Goal: Information Seeking & Learning: Learn about a topic

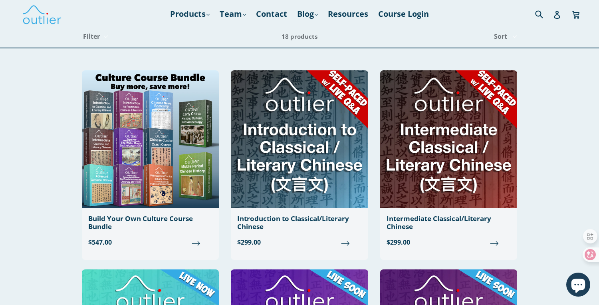
scroll to position [3, 0]
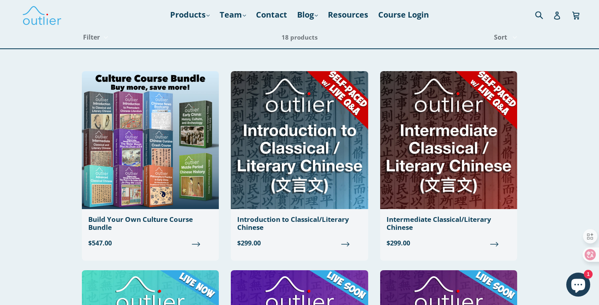
click at [584, 255] on icon at bounding box center [584, 254] width 8 height 8
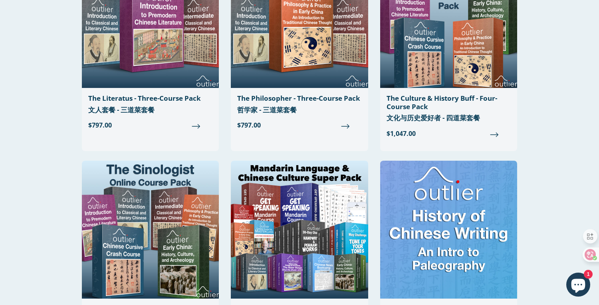
scroll to position [1108, 0]
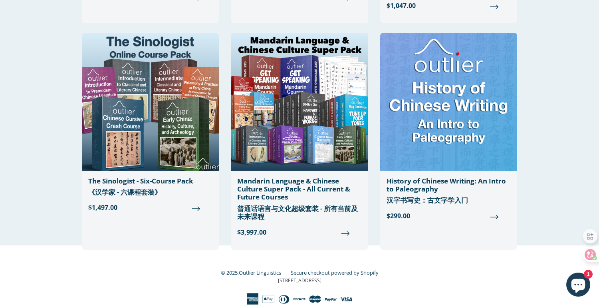
click at [322, 281] on p "[STREET_ADDRESS]" at bounding box center [299, 280] width 435 height 7
click at [396, 285] on div "© 2025, Outlier Linguistics Secure checkout powered by Shopify [STREET_ADDRESS]" at bounding box center [299, 286] width 435 height 38
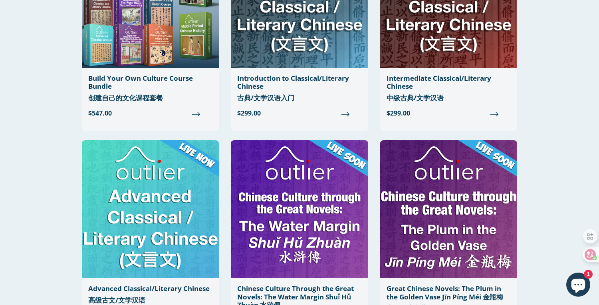
scroll to position [0, 0]
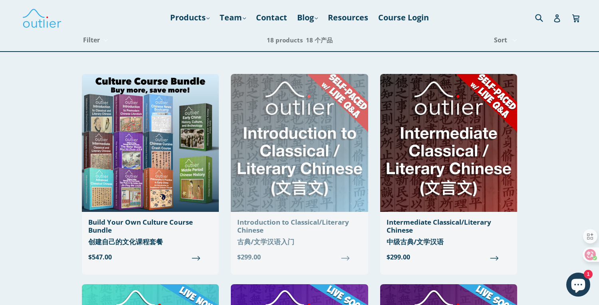
click at [291, 151] on img at bounding box center [299, 143] width 137 height 138
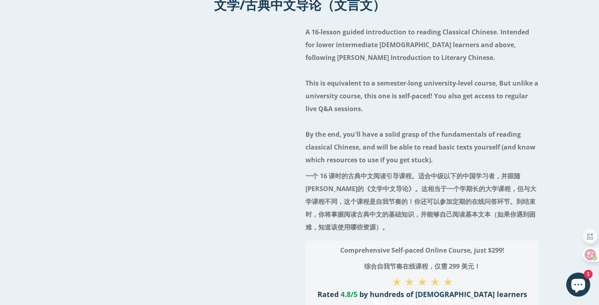
scroll to position [83, 0]
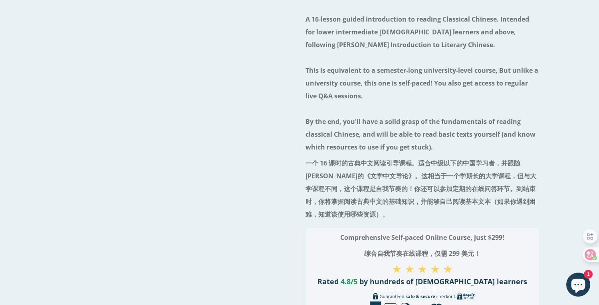
click at [305, 170] on div "A 16-lesson guided introduction to reading Classical Chinese. Intended for lowe…" at bounding box center [422, 215] width 234 height 413
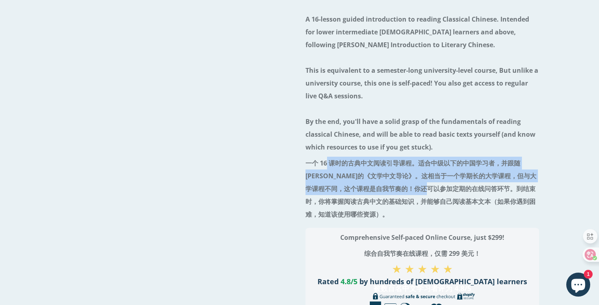
drag, startPoint x: 21, startPoint y: 151, endPoint x: 31, endPoint y: 159, distance: 12.5
click at [305, 159] on font "一个 16 课时的古典中文阅读引导课程。适合中级以下的中国学习者，并跟随[PERSON_NAME]的《文学中文导论》。这相当于一个学期长的大学课程，但与大学课…" at bounding box center [420, 189] width 231 height 60
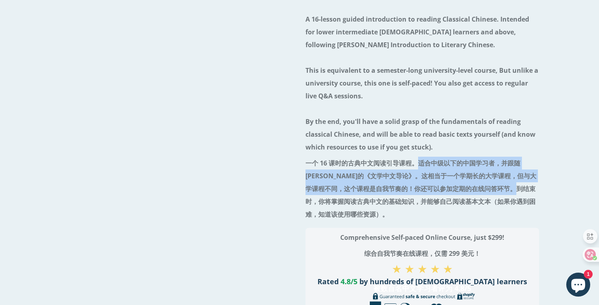
drag, startPoint x: 121, startPoint y: 153, endPoint x: 128, endPoint y: 162, distance: 11.7
click at [305, 162] on font "一个 16 课时的古典中文阅读引导课程。适合中级以下的中国学习者，并跟随迈克尔·富勒的《文学中文导论》。这相当于一个学期长的大学课程，但与大学课程不同，这个课…" at bounding box center [420, 189] width 231 height 60
click at [305, 163] on font "一个 16 课时的古典中文阅读引导课程。适合中级以下的中国学习者，并跟随迈克尔·富勒的《文学中文导论》。这相当于一个学期长的大学课程，但与大学课程不同，这个课…" at bounding box center [420, 189] width 231 height 60
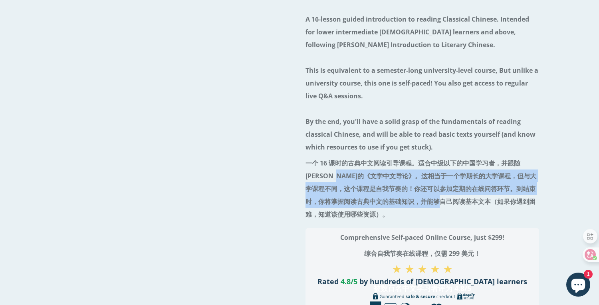
drag, startPoint x: 285, startPoint y: 155, endPoint x: 289, endPoint y: 158, distance: 4.7
click at [305, 159] on font "一个 16 课时的古典中文阅读引导课程。适合中级以下的中国学习者，并跟随迈克尔·富勒的《文学中文导论》。这相当于一个学期长的大学课程，但与大学课程不同，这个课…" at bounding box center [420, 189] width 231 height 60
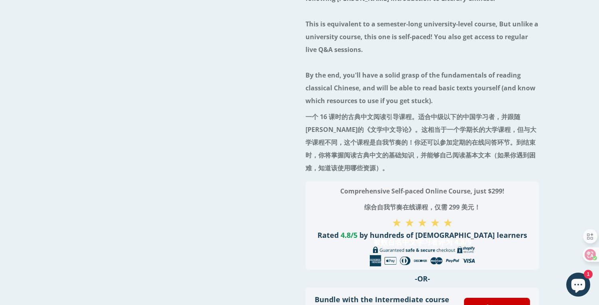
scroll to position [129, 0]
drag, startPoint x: 128, startPoint y: 159, endPoint x: 164, endPoint y: 154, distance: 35.8
click at [315, 184] on h3 "Comprehensive Self-paced Online Course, just $299! 综合自我节奏在线课程，仅需 299 美元！" at bounding box center [422, 200] width 215 height 32
click at [315, 220] on p "★ ★ ★ ★ ★" at bounding box center [422, 222] width 215 height 5
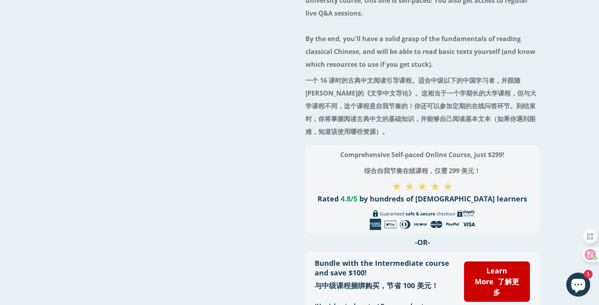
scroll to position [169, 0]
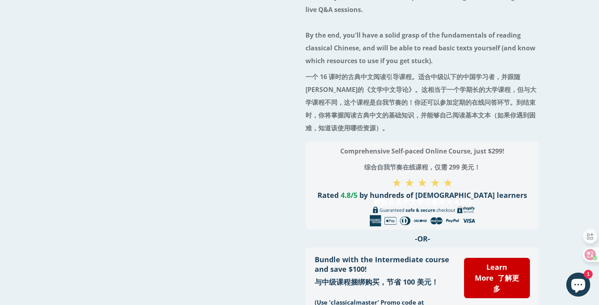
click at [373, 197] on font "被数百名中文学习者评为 4.8/5" at bounding box center [422, 202] width 98 height 10
click at [308, 234] on h3 "-OR-" at bounding box center [422, 239] width 234 height 10
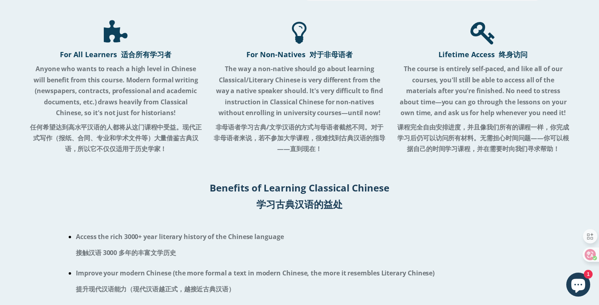
scroll to position [512, 0]
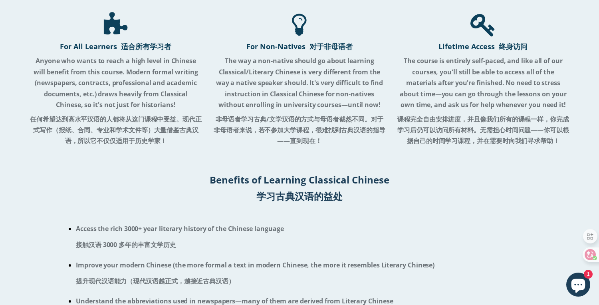
click at [0, 0] on font "这是一套 16 课时的古典汉语阅读入门指导。适合中级以下的中国学习者，在迈克尔·富勒的《文学汉语入门》之后学习。这相当于一个学期长的大学课程，但与大学课程不同…" at bounding box center [0, 0] width 0 height 0
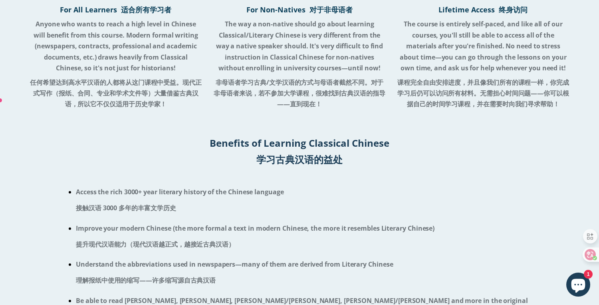
scroll to position [550, 0]
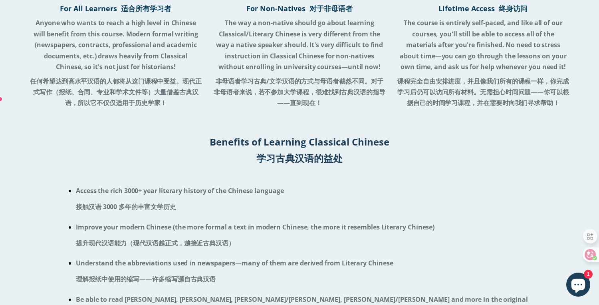
click at [187, 107] on font "任何希望达到高水平汉语的人都将从这门课程中受益。现代正式写作（报纸、合同、专业和学术文件等）大量借鉴古典汉语，所以它不仅仅适用于历史学家！" at bounding box center [116, 92] width 172 height 31
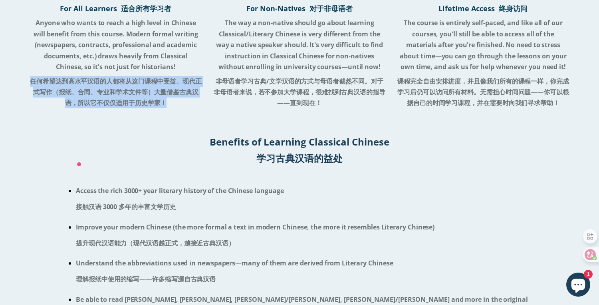
scroll to position [571, 0]
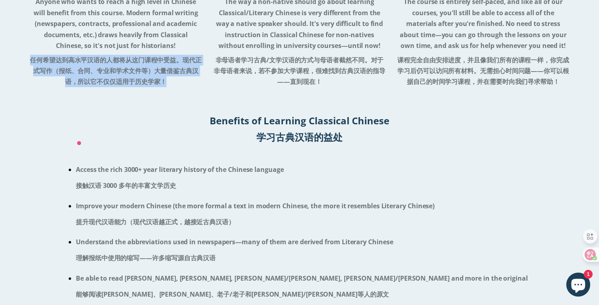
click at [214, 86] on font "非母语者学习古典/文学汉语的方式与母语者截然不同。对于非母语者来说，若不参加大学课程，很难找到古典汉语的指导——直到现在！" at bounding box center [300, 70] width 172 height 31
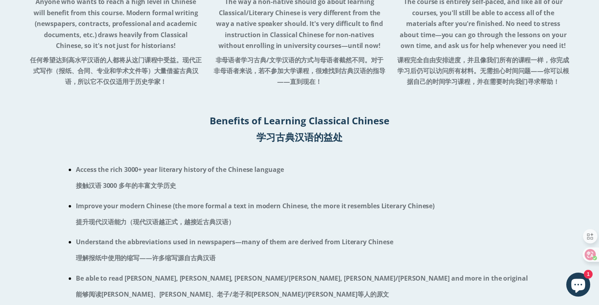
click at [214, 86] on font "非母语者学习古典/文学汉语的方式与母语者截然不同。对于非母语者来说，若不参加大学课程，很难找到古典汉语的指导——直到现在！" at bounding box center [300, 70] width 172 height 31
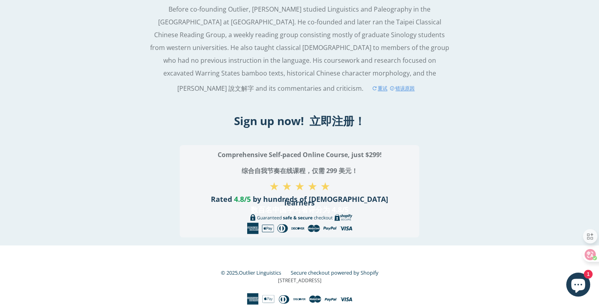
scroll to position [2854, 0]
click at [570, 282] on icon "Chat window" at bounding box center [578, 284] width 23 height 23
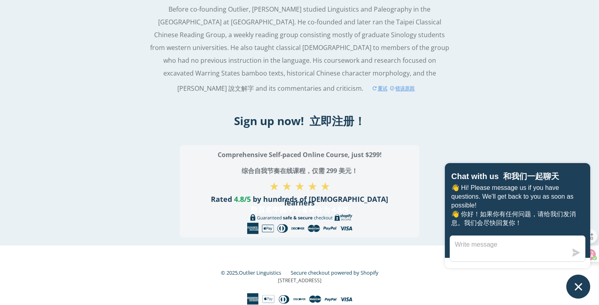
click at [395, 234] on div at bounding box center [300, 224] width 192 height 20
click at [180, 261] on div "© 2025, Outlier Linguistics Secure checkout powered by Shopify [STREET_ADDRESS]" at bounding box center [299, 274] width 435 height 59
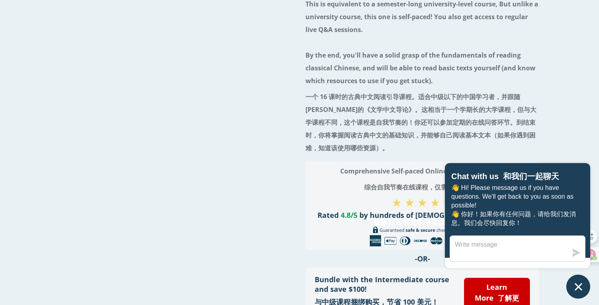
scroll to position [0, 0]
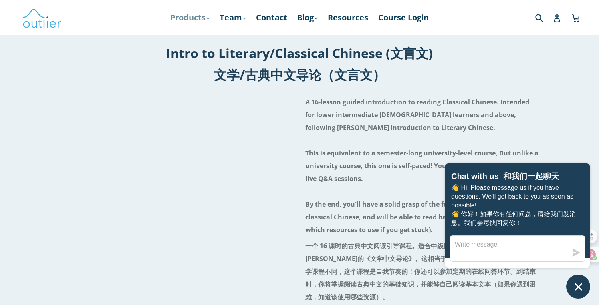
click at [194, 20] on link "Products .cls-1{fill:#231f20} expand" at bounding box center [190, 17] width 48 height 14
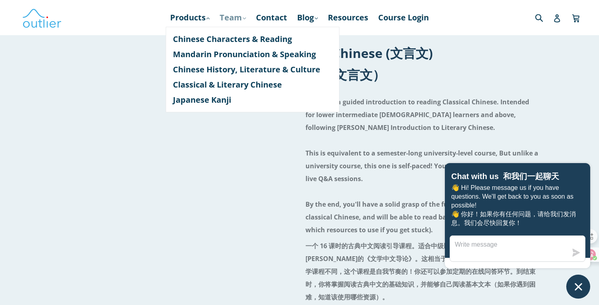
click at [242, 16] on link "Team .cls-1{fill:#231f20} expand" at bounding box center [233, 17] width 34 height 14
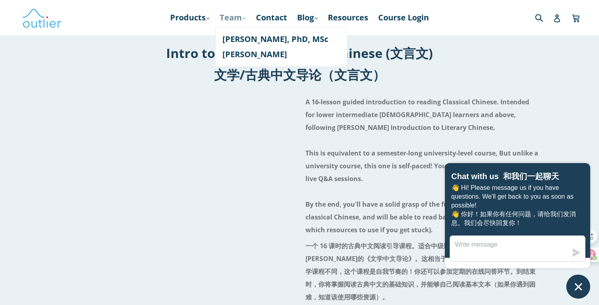
click at [242, 16] on link "Team .cls-1{fill:#231f20} expand" at bounding box center [233, 17] width 34 height 14
